Goal: Find specific page/section: Find specific page/section

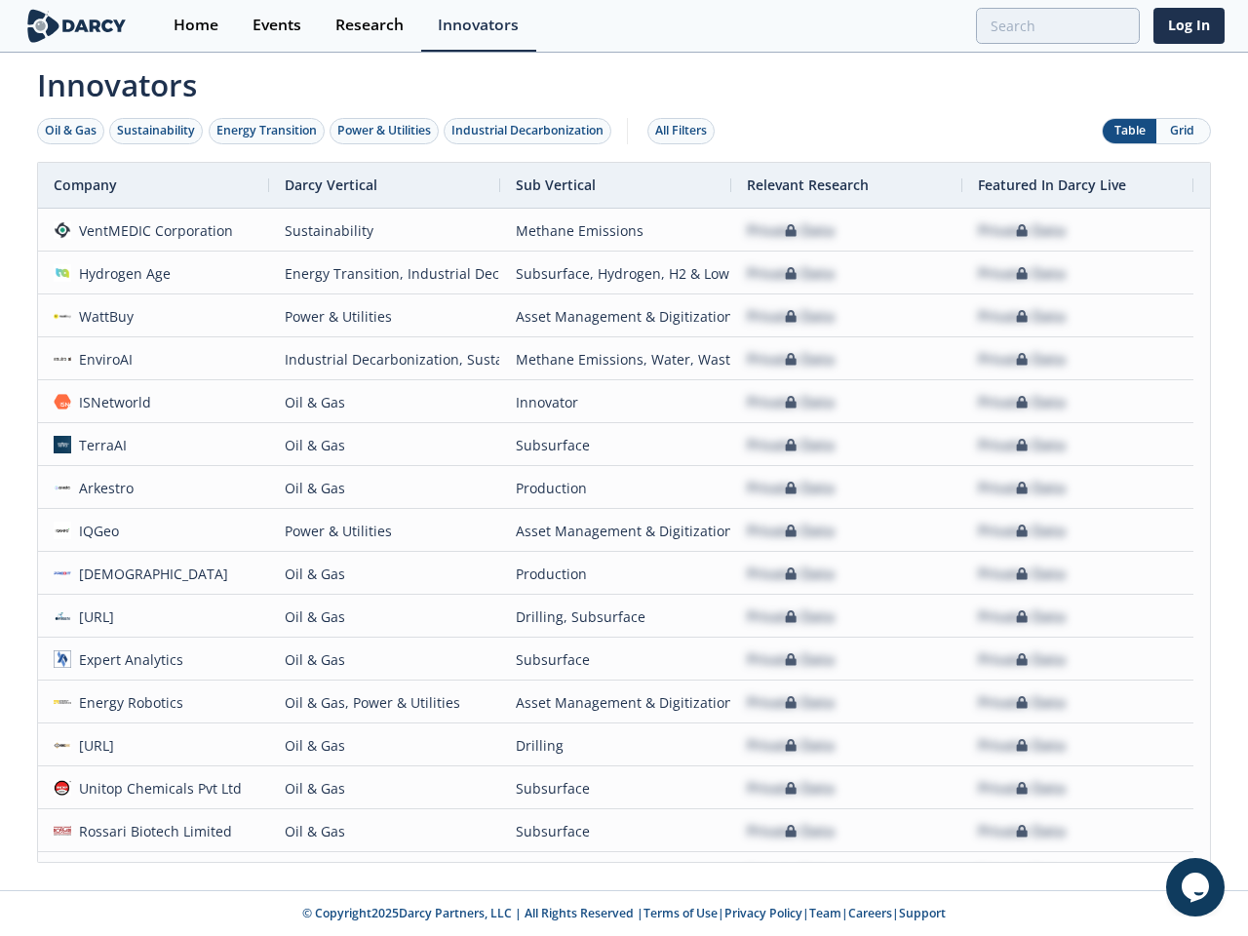
click at [71, 131] on div "Oil & Gas" at bounding box center [71, 131] width 52 height 18
click at [157, 131] on div "Sustainability" at bounding box center [156, 131] width 78 height 18
click at [267, 131] on div "Energy Transition" at bounding box center [266, 131] width 100 height 18
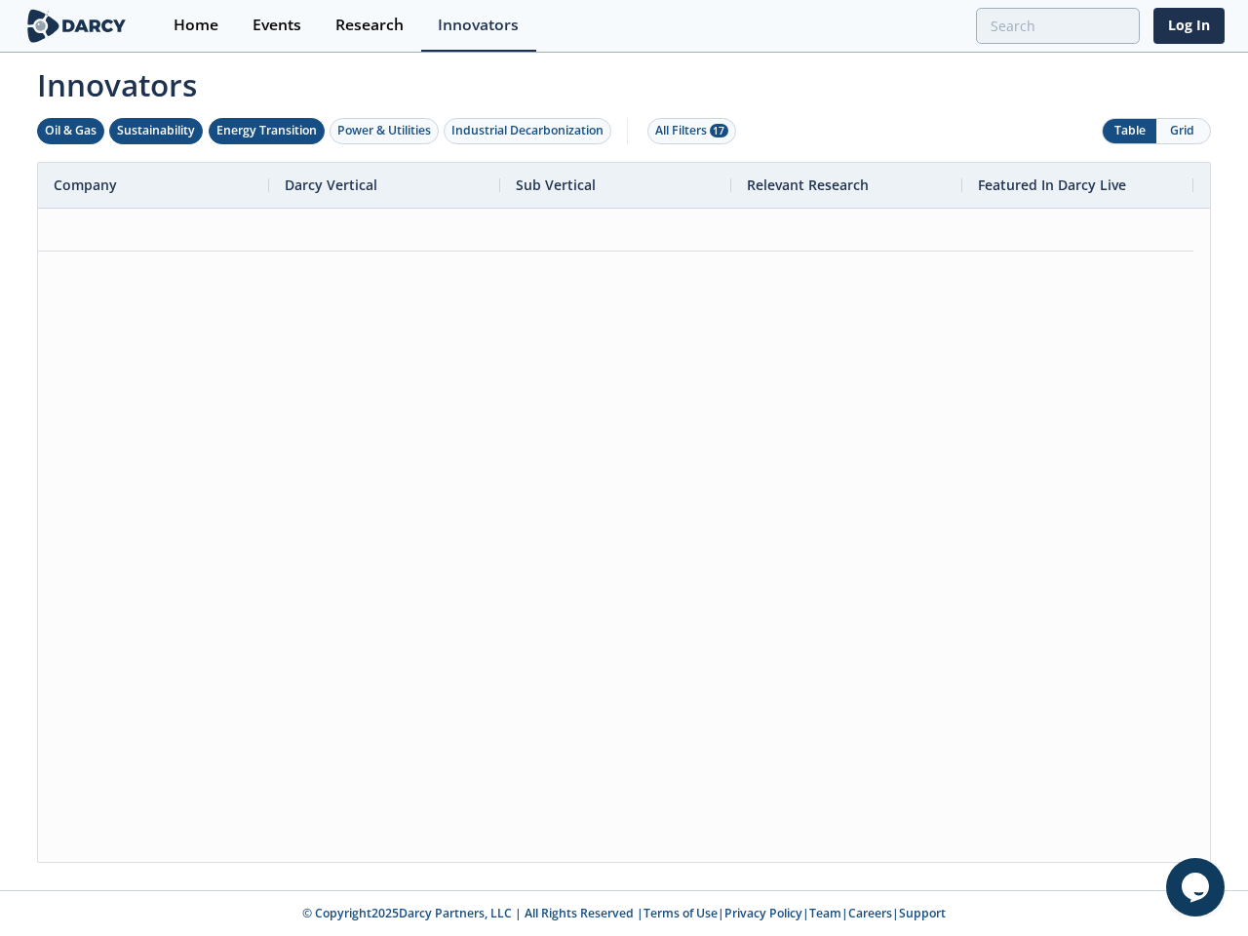
click at [386, 131] on div "Power & Utilities" at bounding box center [384, 131] width 94 height 18
click at [531, 131] on div "Industrial Decarbonization" at bounding box center [528, 131] width 152 height 18
click at [687, 131] on div "All Filters 28" at bounding box center [691, 131] width 73 height 18
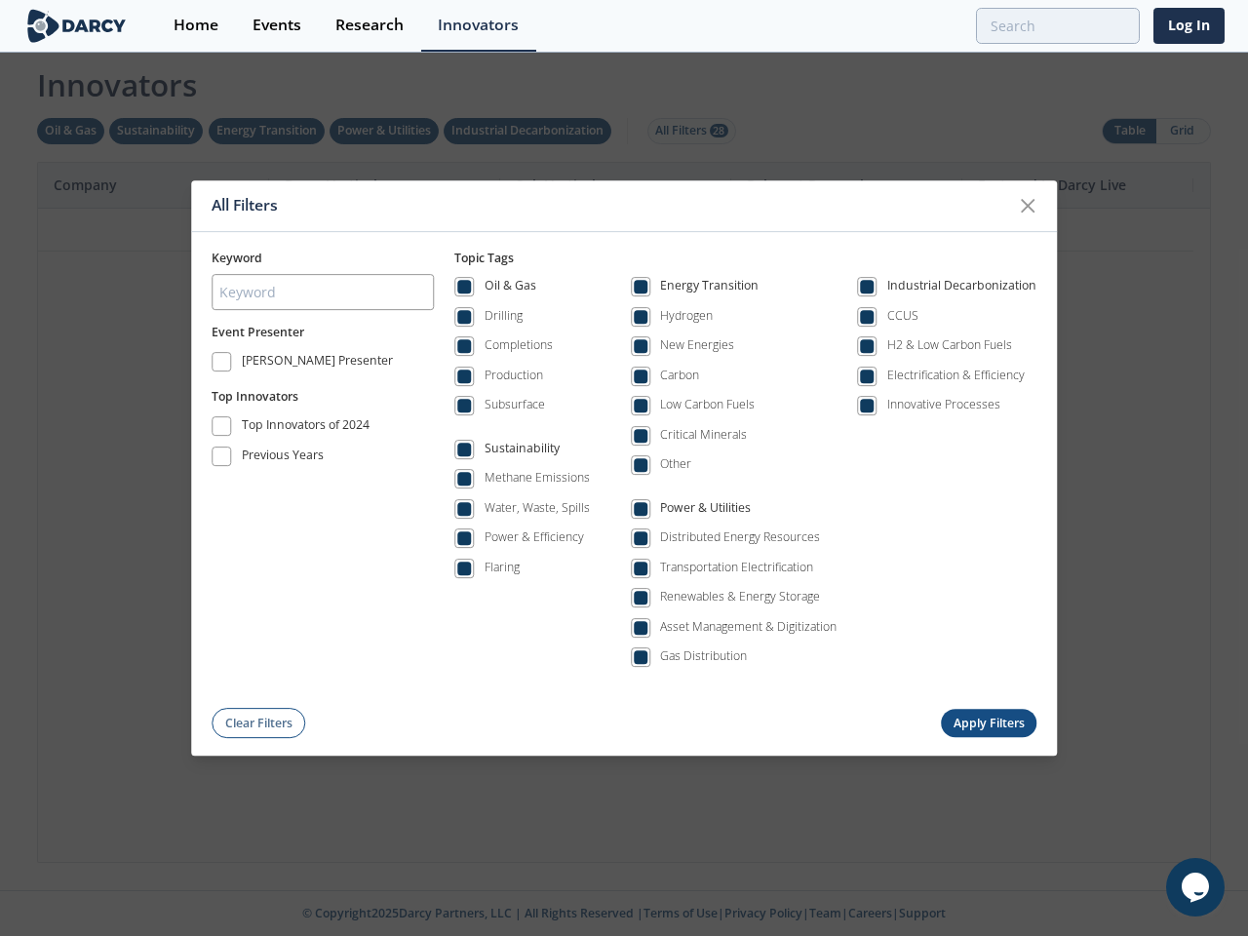
click at [1183, 131] on div "All Filters Keyword Event Presenter [PERSON_NAME] Presenter Top Innovators Top …" at bounding box center [624, 468] width 1248 height 936
